Goal: Information Seeking & Learning: Learn about a topic

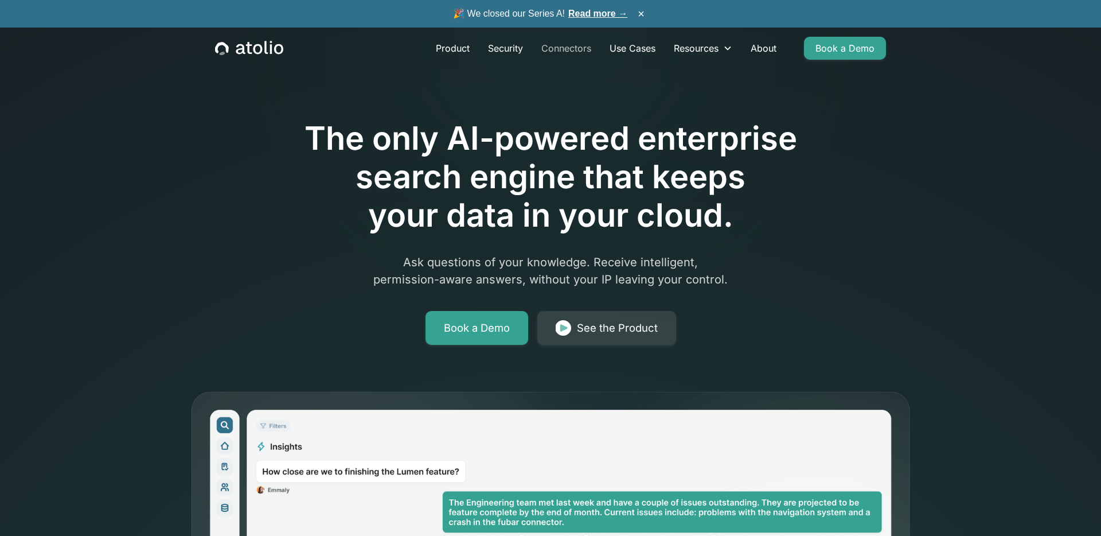
click at [572, 46] on link "Connectors" at bounding box center [566, 48] width 68 height 23
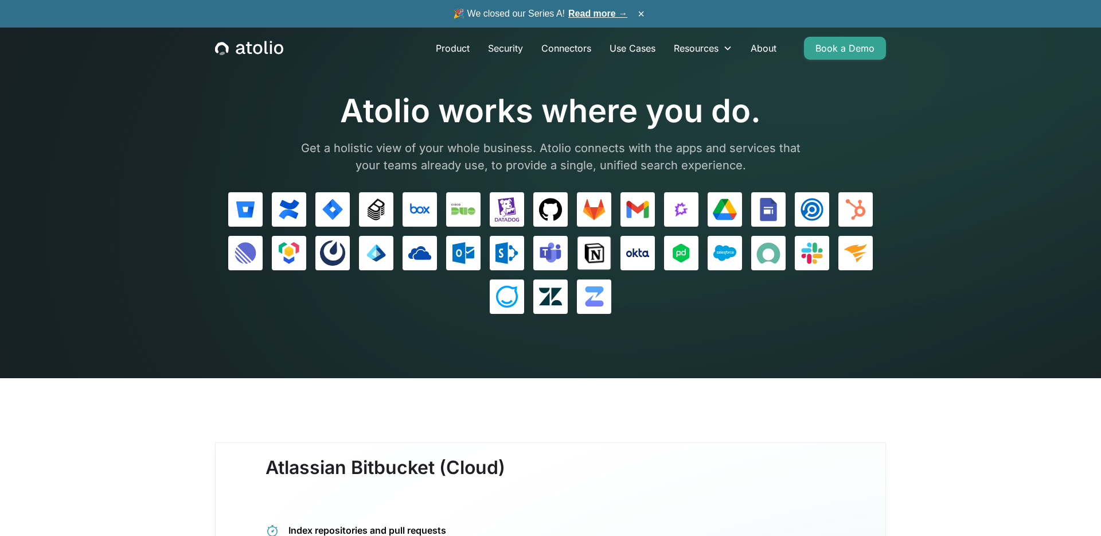
click at [586, 251] on img at bounding box center [594, 253] width 24 height 24
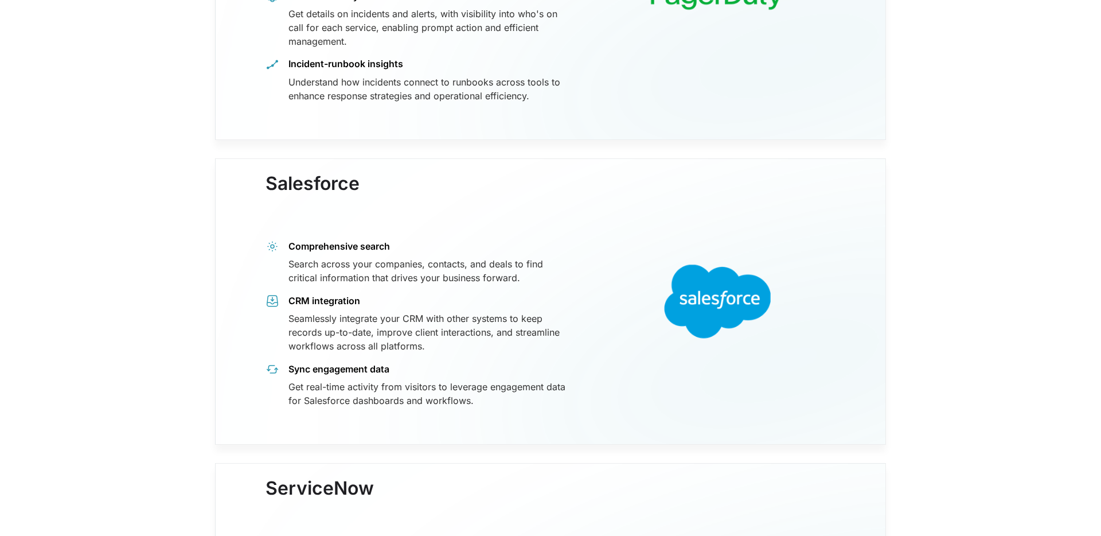
scroll to position [8302, 0]
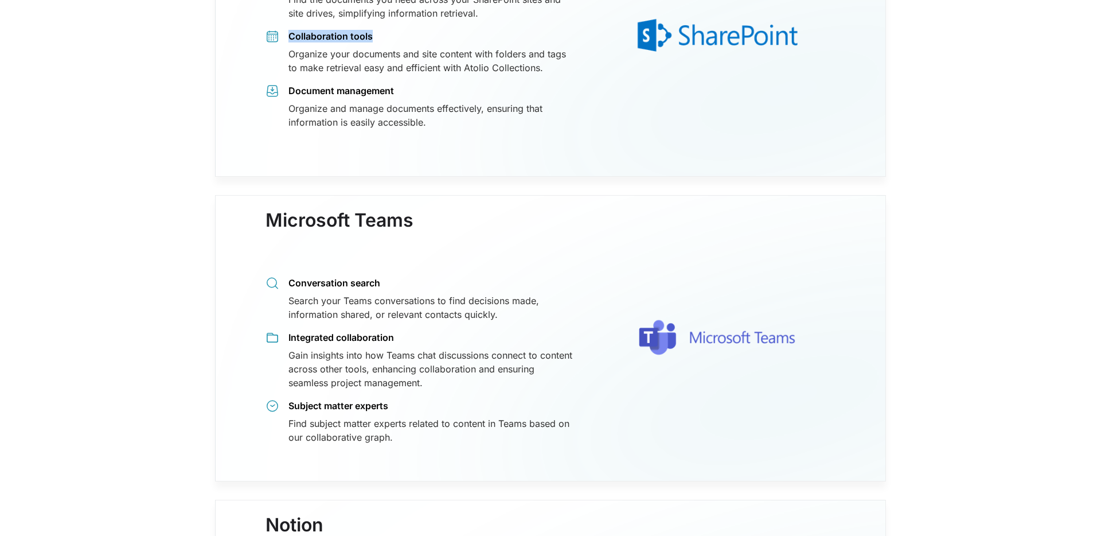
click at [502, 11] on div "Site-wide search functionality Find the documents you need across your SharePoi…" at bounding box center [420, 52] width 308 height 153
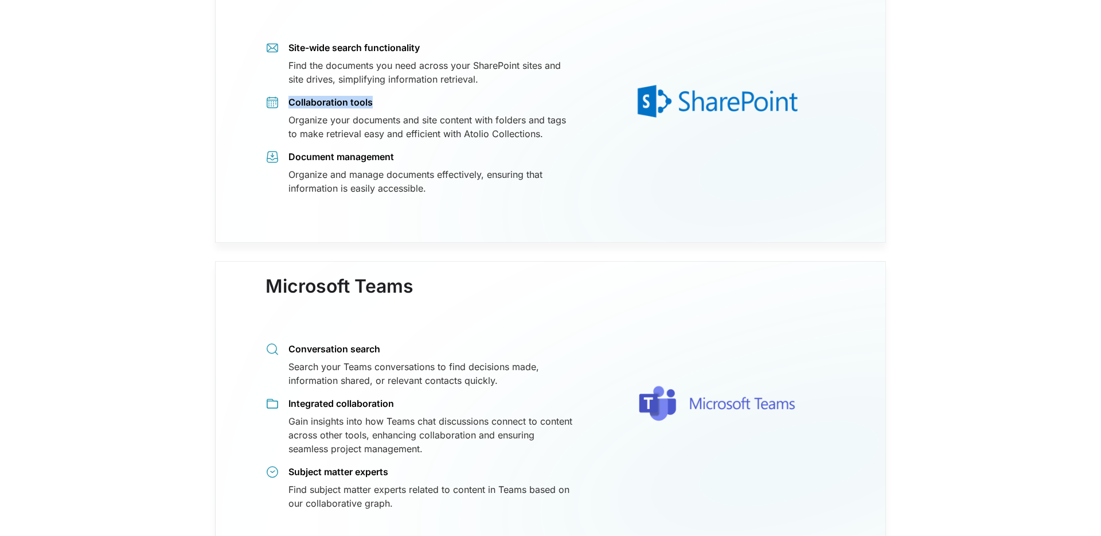
drag, startPoint x: 603, startPoint y: 106, endPoint x: 557, endPoint y: 110, distance: 45.5
click at [602, 106] on img at bounding box center [717, 101] width 257 height 208
click at [475, 128] on div "Site-wide search functionality Find the documents you need across your SharePoi…" at bounding box center [420, 118] width 308 height 153
click at [500, 114] on div "Organize your documents and site content with folders and tags to make retrieva…" at bounding box center [430, 128] width 285 height 28
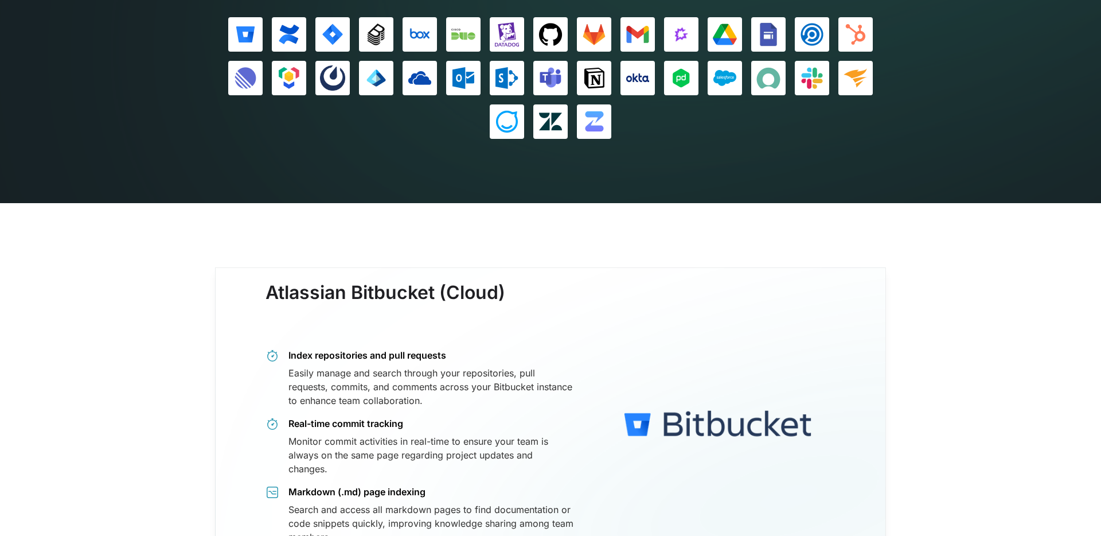
scroll to position [0, 0]
